Goal: Navigation & Orientation: Find specific page/section

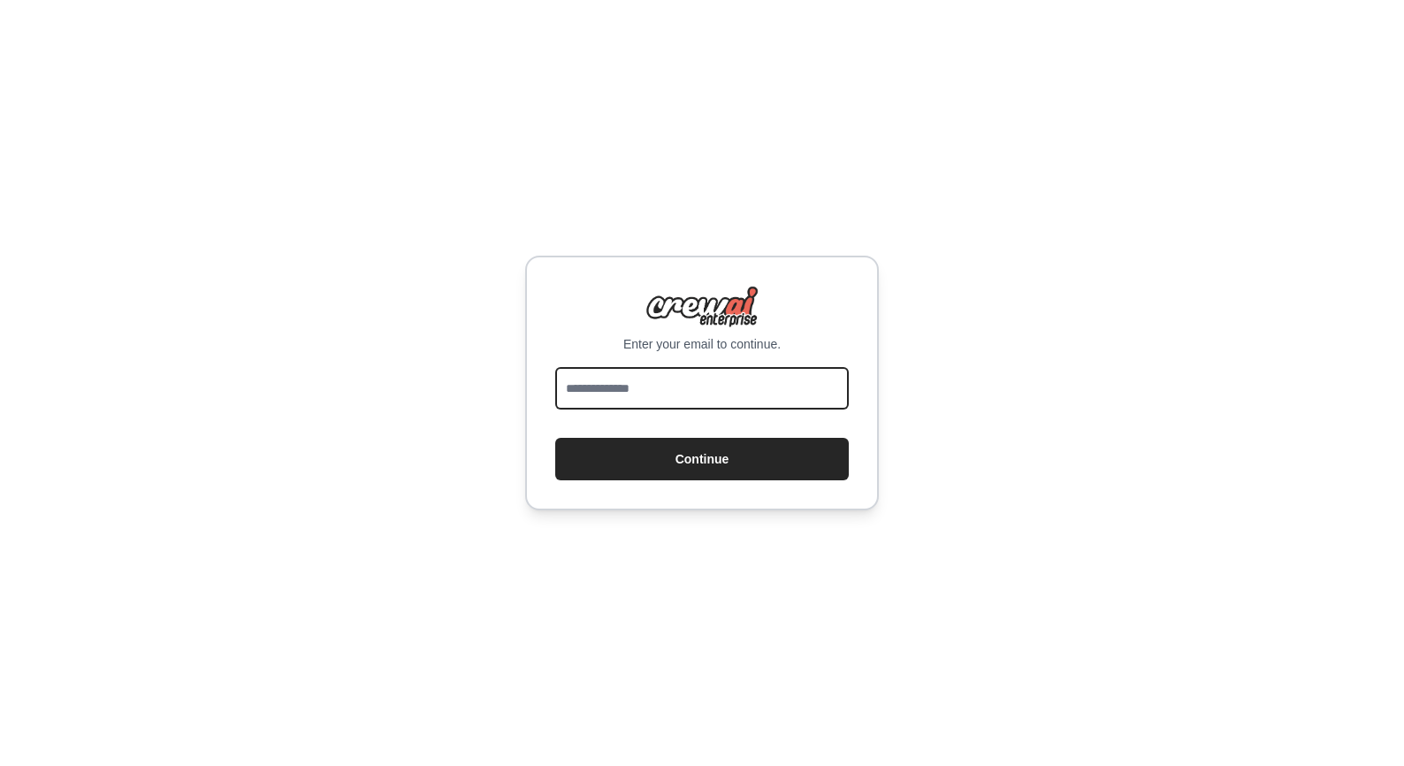
click at [672, 394] on input "email" at bounding box center [702, 388] width 294 height 42
click at [823, 400] on input "email" at bounding box center [702, 388] width 294 height 42
click at [0, 765] on com-1password-button at bounding box center [0, 766] width 0 height 0
click at [688, 399] on input "email" at bounding box center [702, 388] width 294 height 42
drag, startPoint x: 807, startPoint y: 384, endPoint x: 819, endPoint y: 386, distance: 11.6
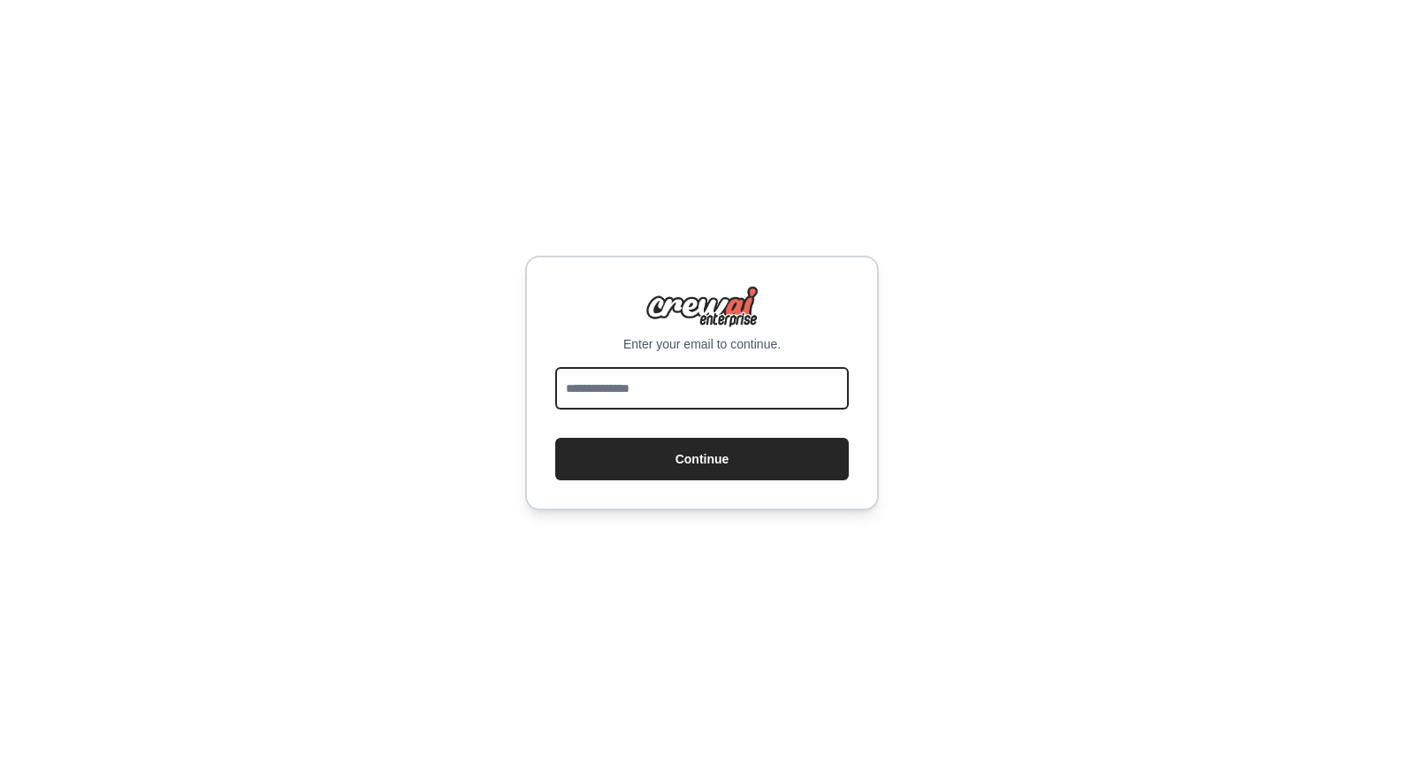
click at [807, 384] on input "email" at bounding box center [702, 388] width 294 height 42
click at [0, 765] on com-1password-button at bounding box center [0, 766] width 0 height 0
click at [762, 395] on input "email" at bounding box center [702, 388] width 294 height 42
type input "**********"
click at [555, 438] on button "Continue" at bounding box center [702, 459] width 294 height 42
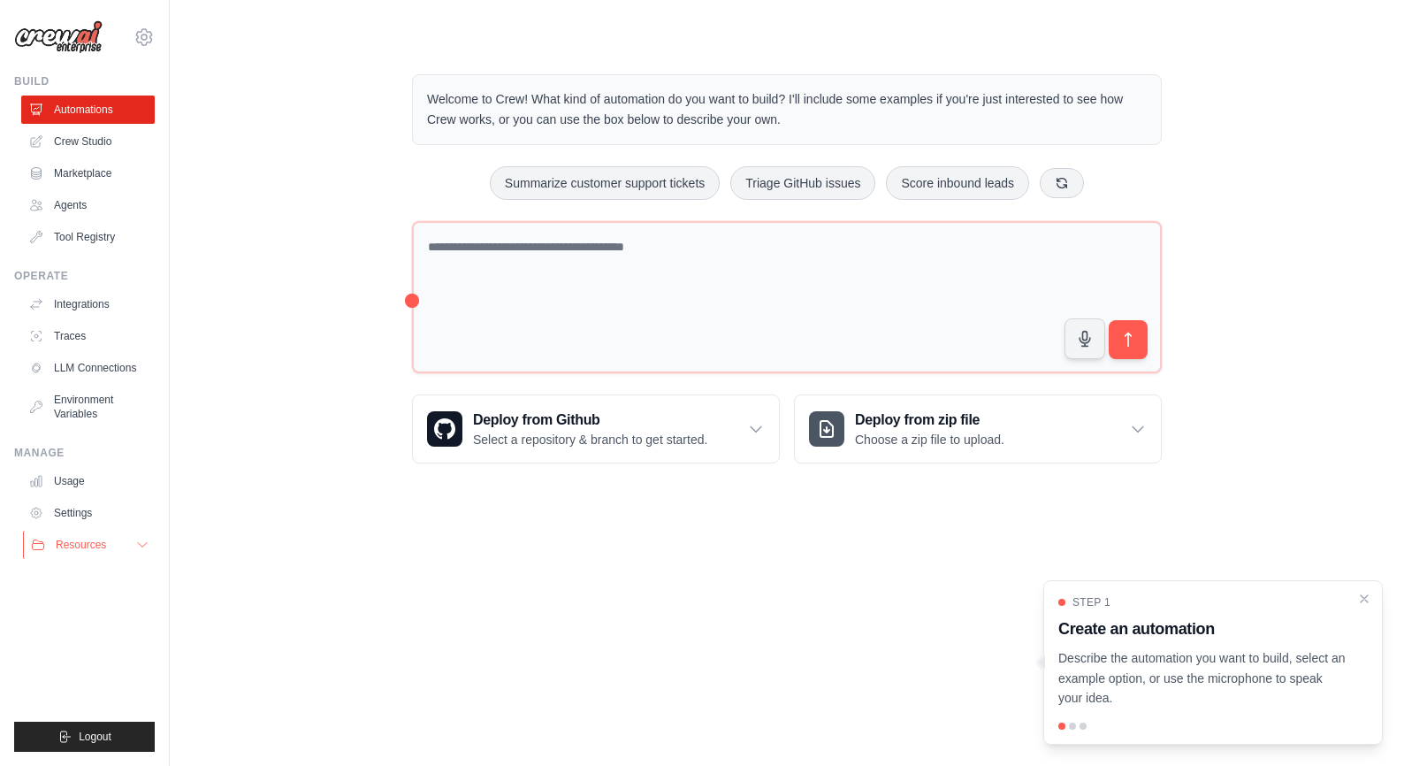
click at [141, 540] on icon at bounding box center [142, 545] width 14 height 14
click at [105, 577] on span "Documentation" at bounding box center [99, 575] width 72 height 14
